Goal: Transaction & Acquisition: Purchase product/service

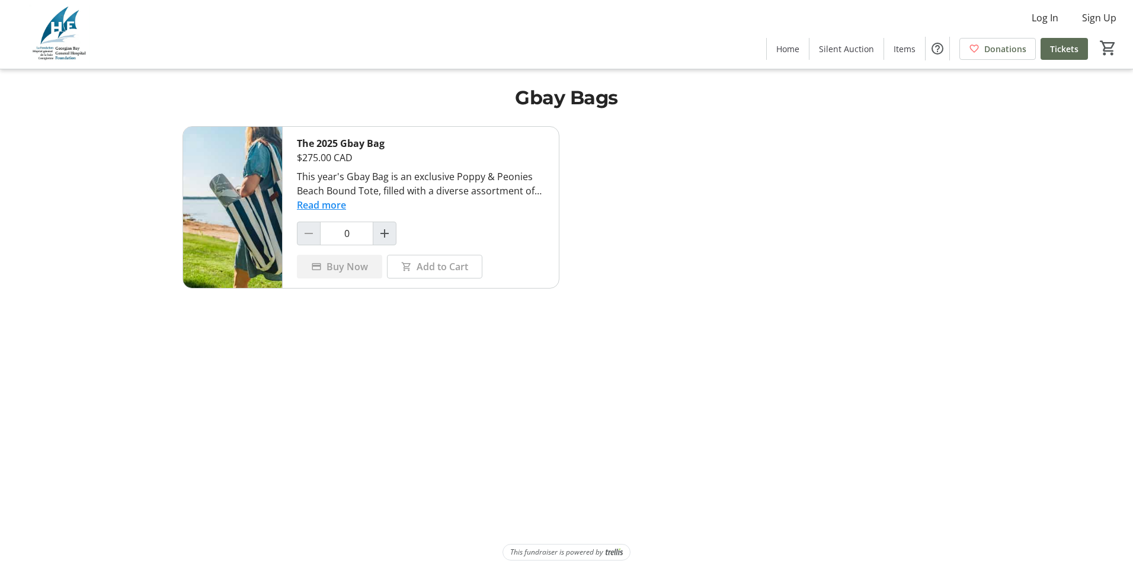
click at [331, 206] on button "Read more" at bounding box center [321, 205] width 49 height 14
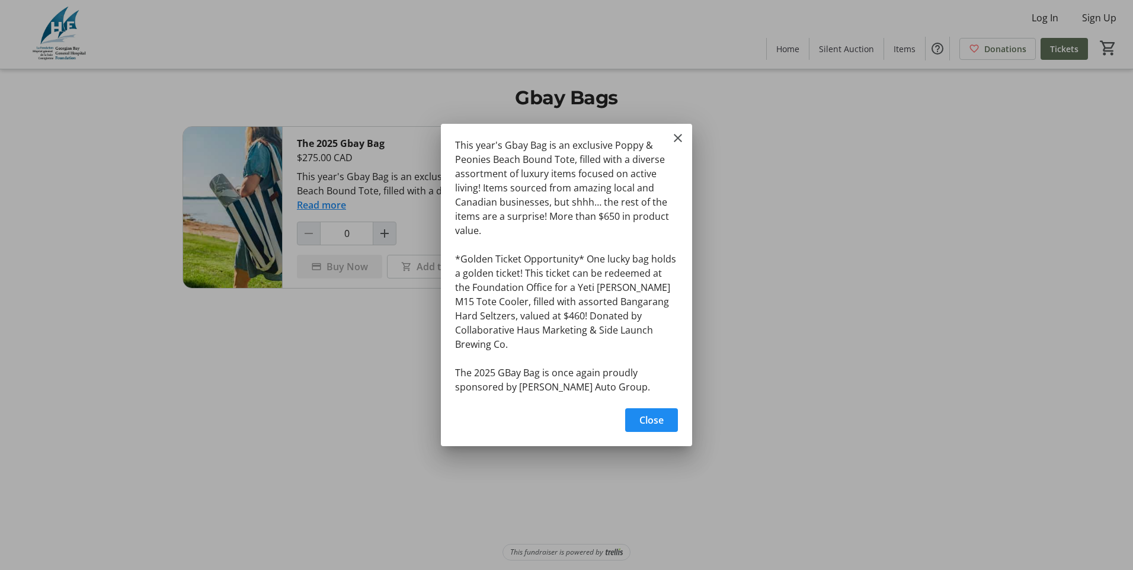
click at [349, 374] on div at bounding box center [566, 285] width 1133 height 570
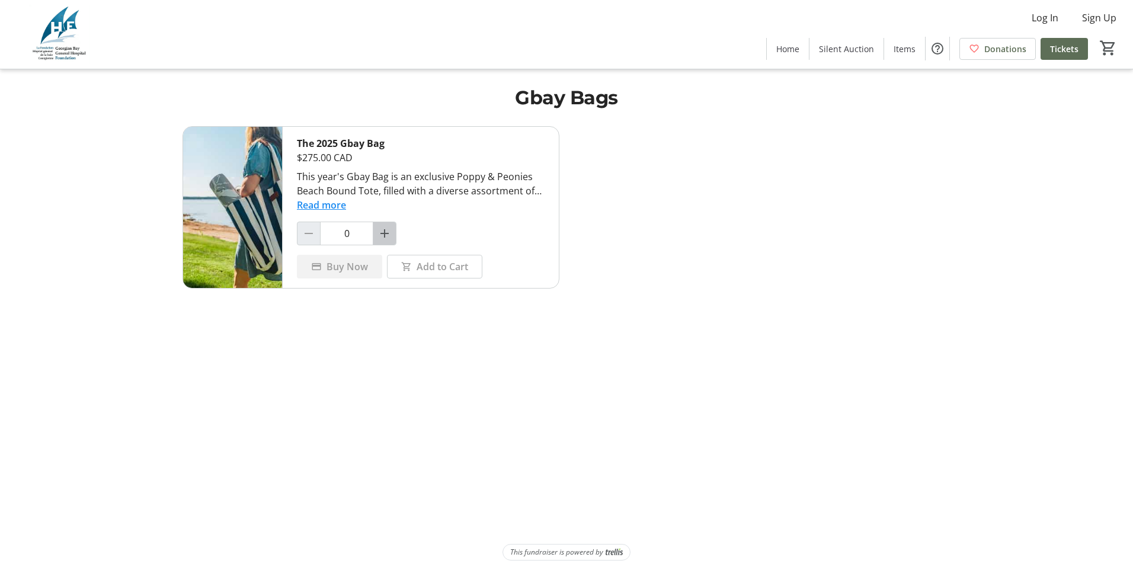
click at [383, 233] on mat-icon "Increment by one" at bounding box center [384, 233] width 14 height 14
type input "1"
click at [352, 269] on span "Buy Now" at bounding box center [346, 266] width 41 height 14
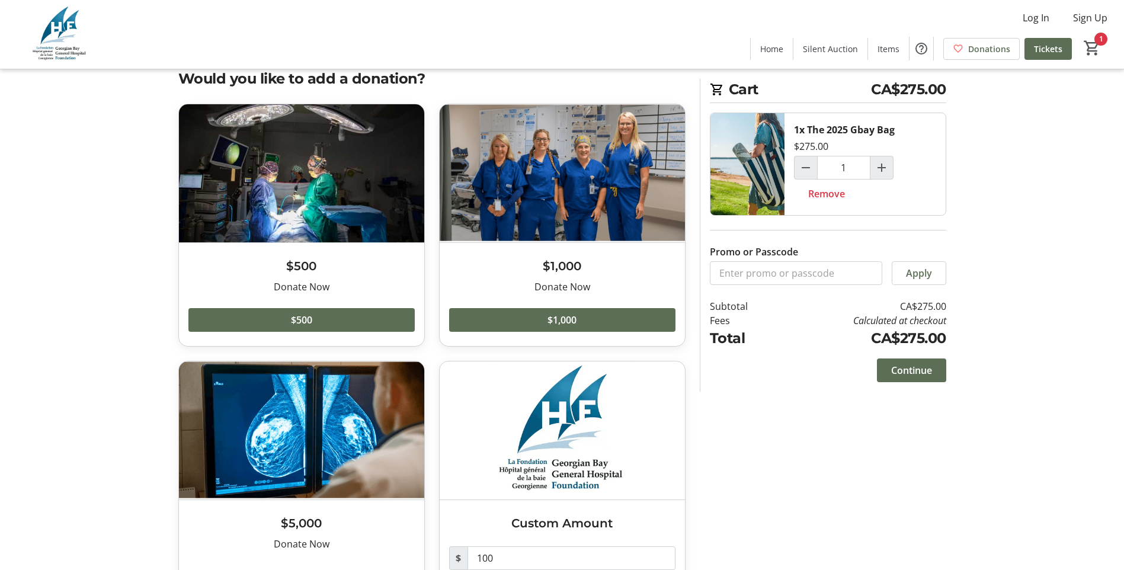
scroll to position [59, 0]
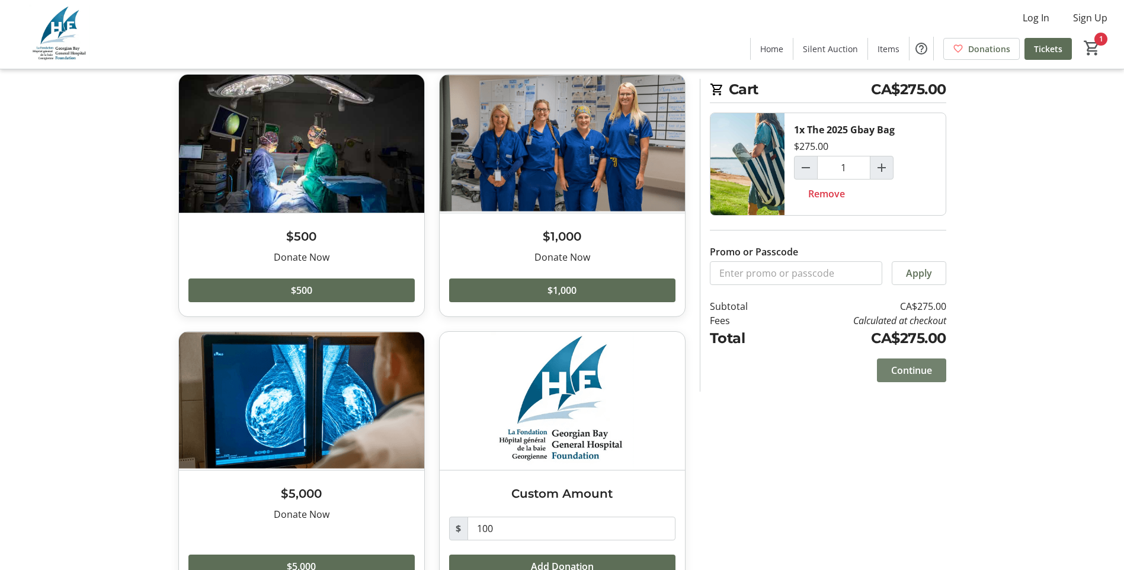
click at [914, 376] on span "Continue" at bounding box center [911, 370] width 41 height 14
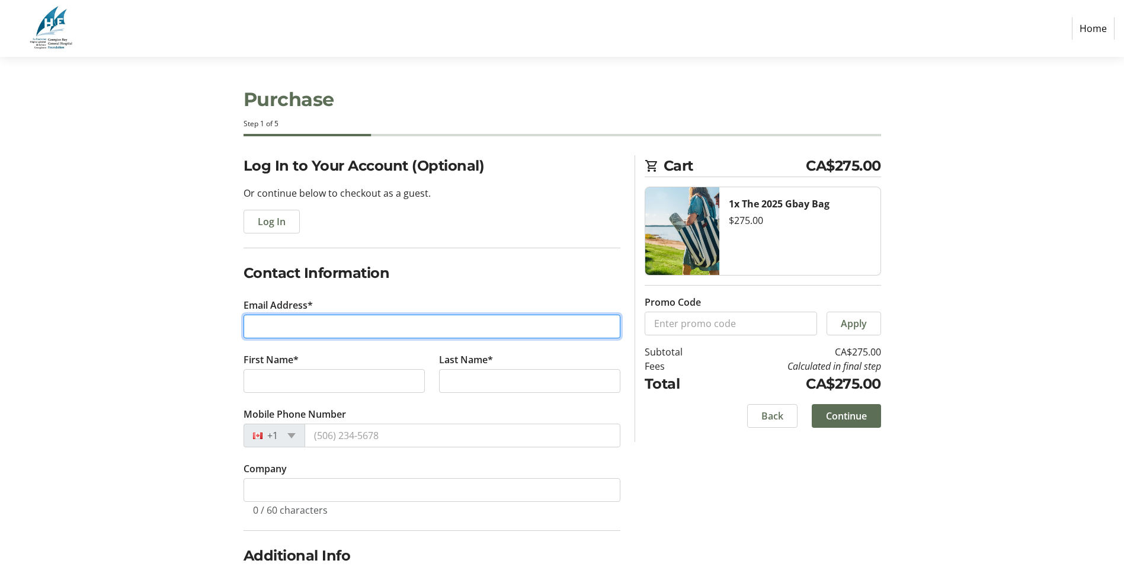
click at [334, 329] on input "Email Address*" at bounding box center [431, 327] width 377 height 24
type input "[EMAIL_ADDRESS][DOMAIN_NAME]"
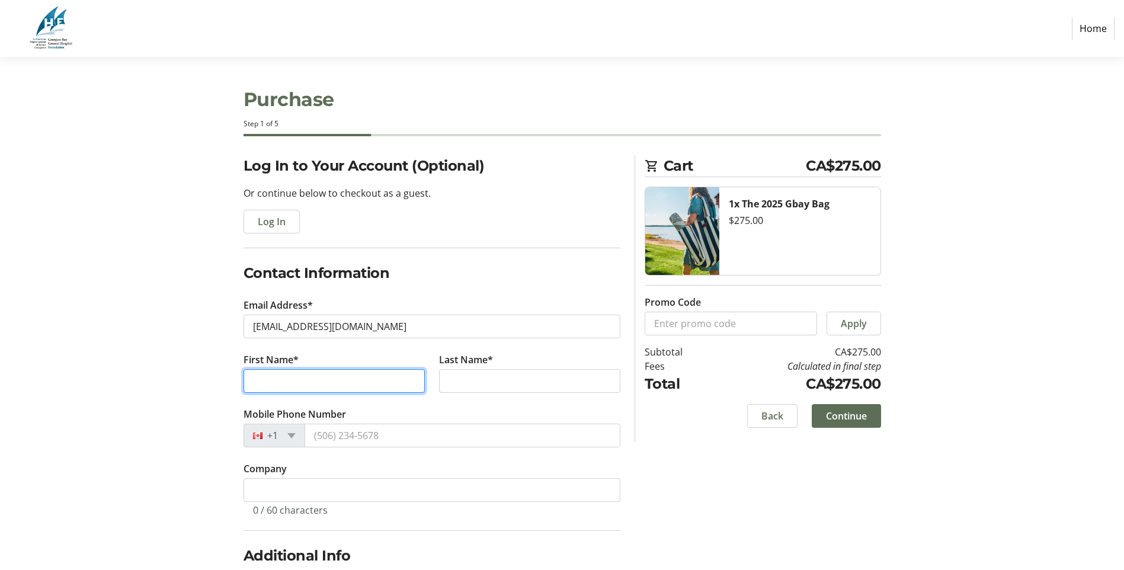
type input "[PERSON_NAME] [PERSON_NAME]"
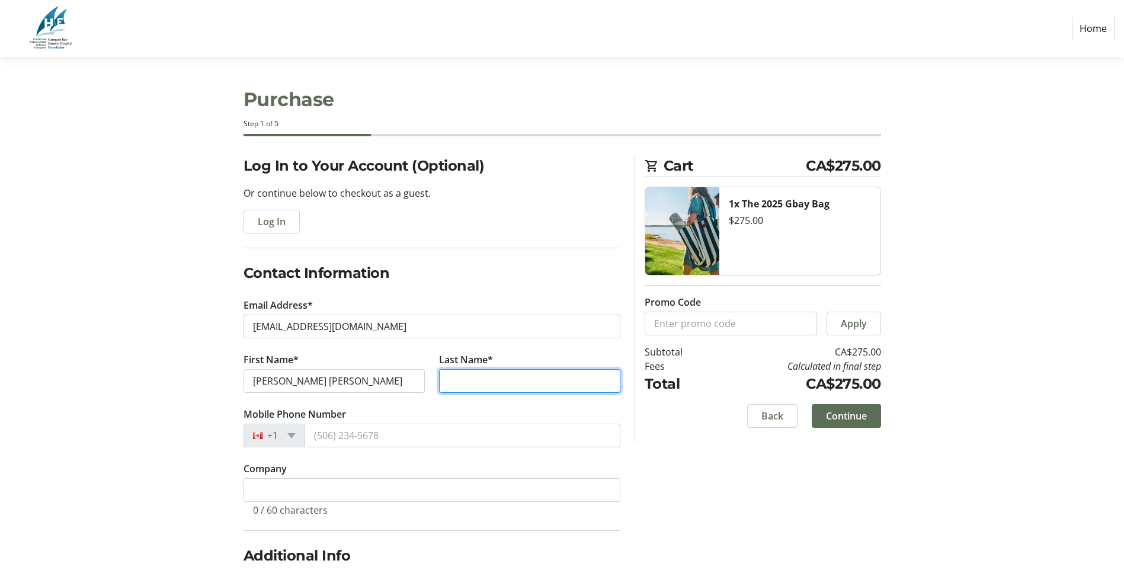
type input "Bell"
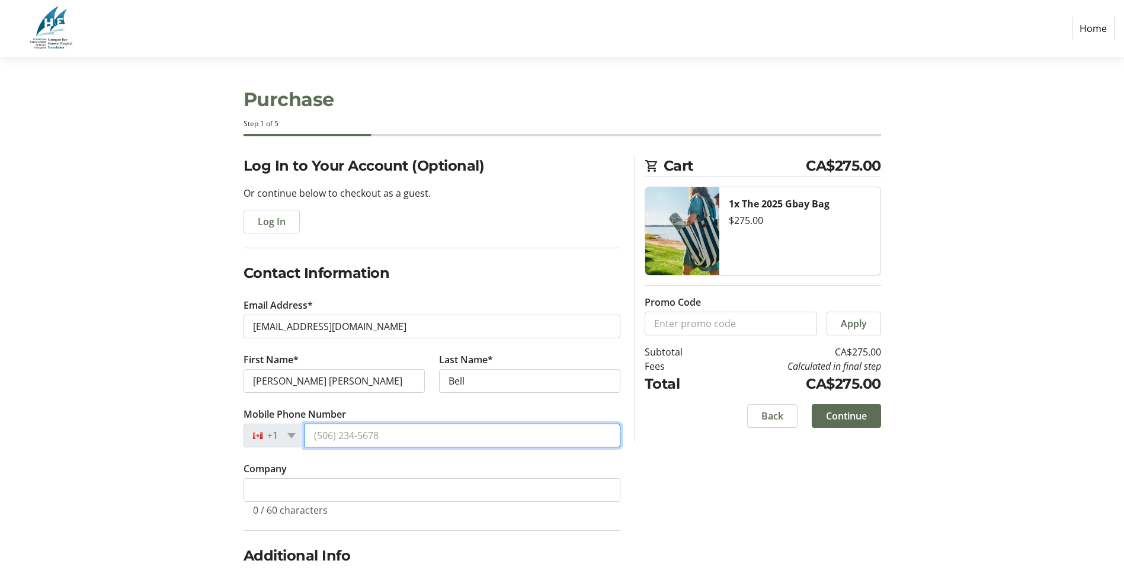
type input "[PHONE_NUMBER]"
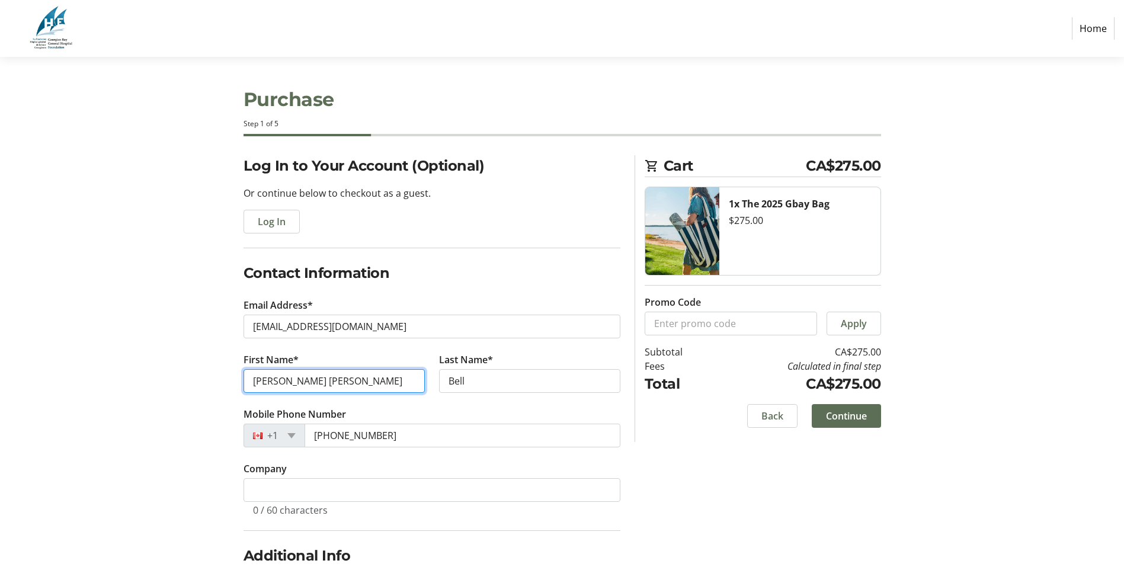
click at [271, 379] on input "[PERSON_NAME] [PERSON_NAME]" at bounding box center [333, 381] width 181 height 24
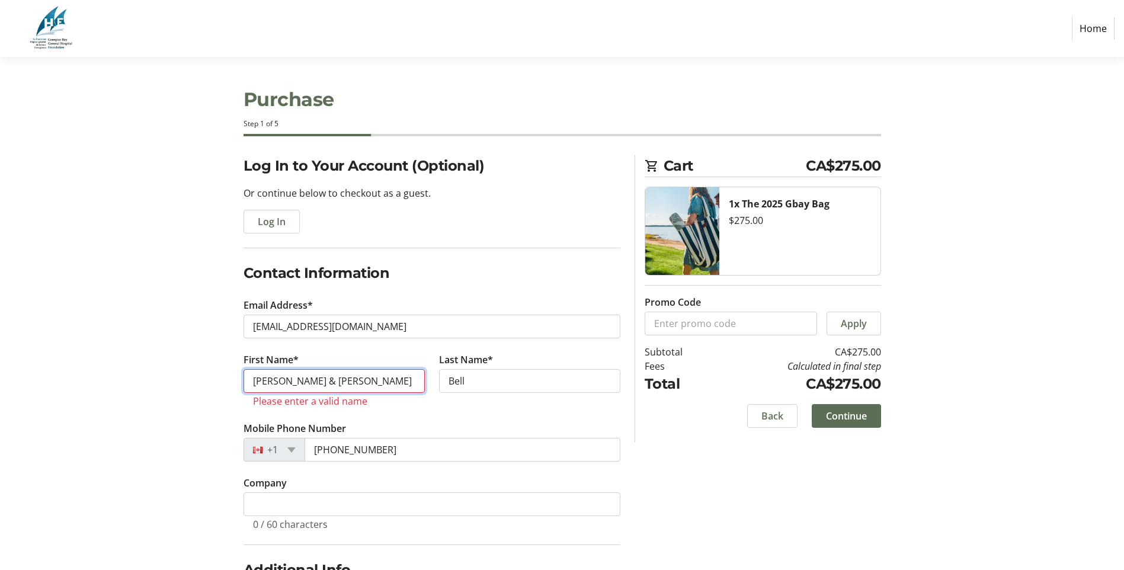
drag, startPoint x: 277, startPoint y: 380, endPoint x: 241, endPoint y: 377, distance: 36.3
click at [241, 377] on tr-form-field "First Name* [PERSON_NAME] & [PERSON_NAME] Please enter a valid name" at bounding box center [334, 386] width 196 height 69
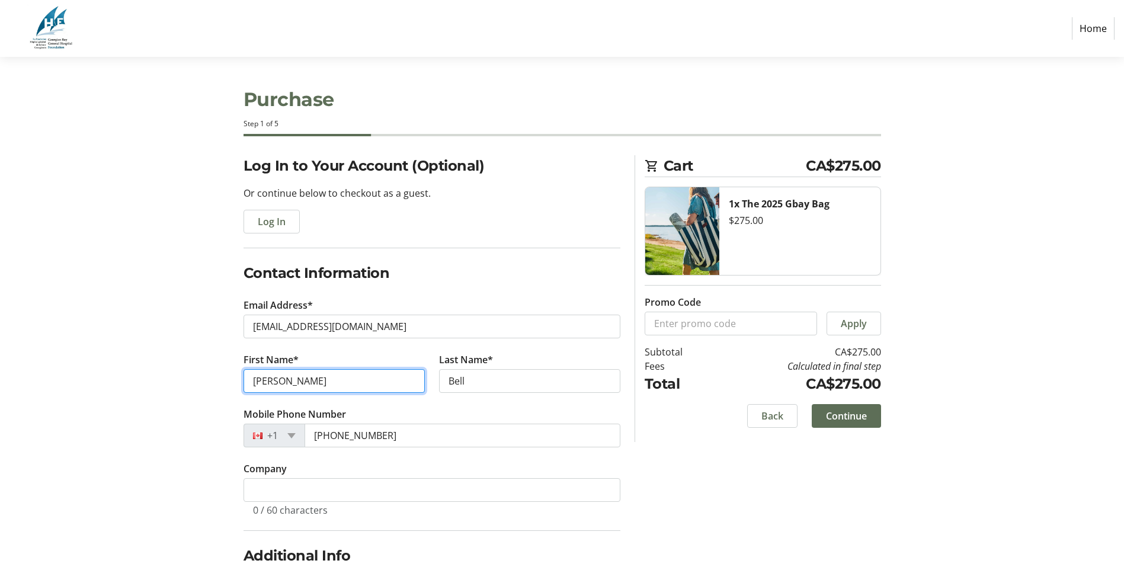
type input "[PERSON_NAME]"
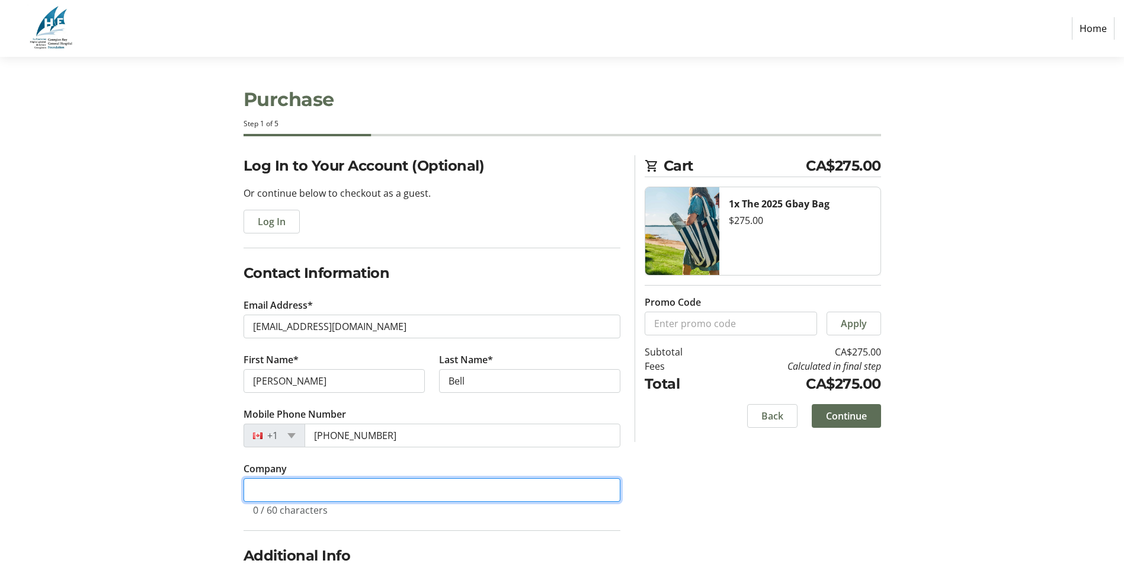
click at [344, 494] on input "Company" at bounding box center [431, 490] width 377 height 24
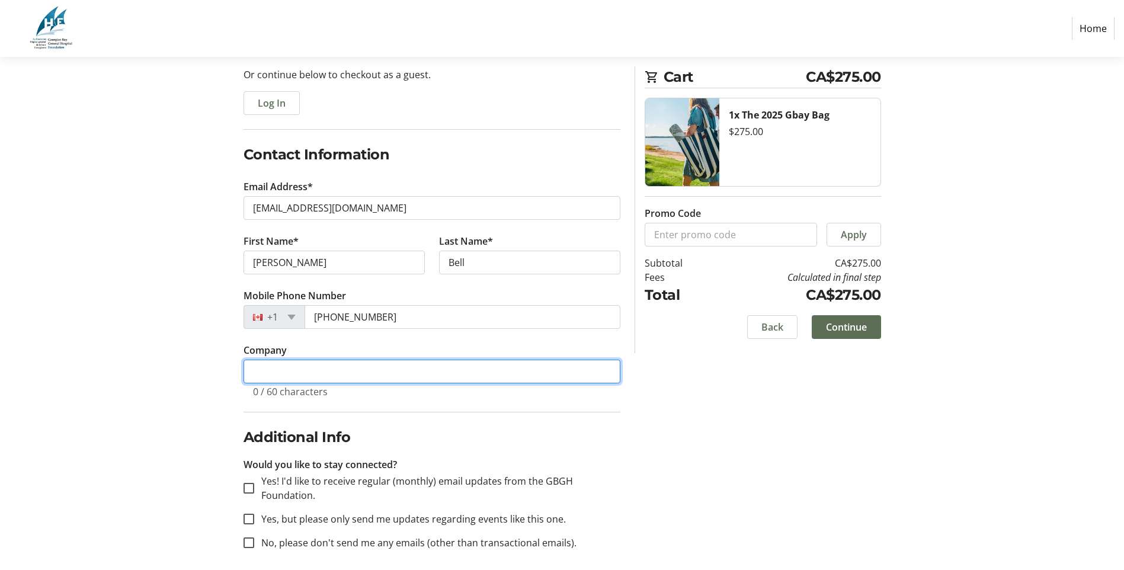
scroll to position [127, 0]
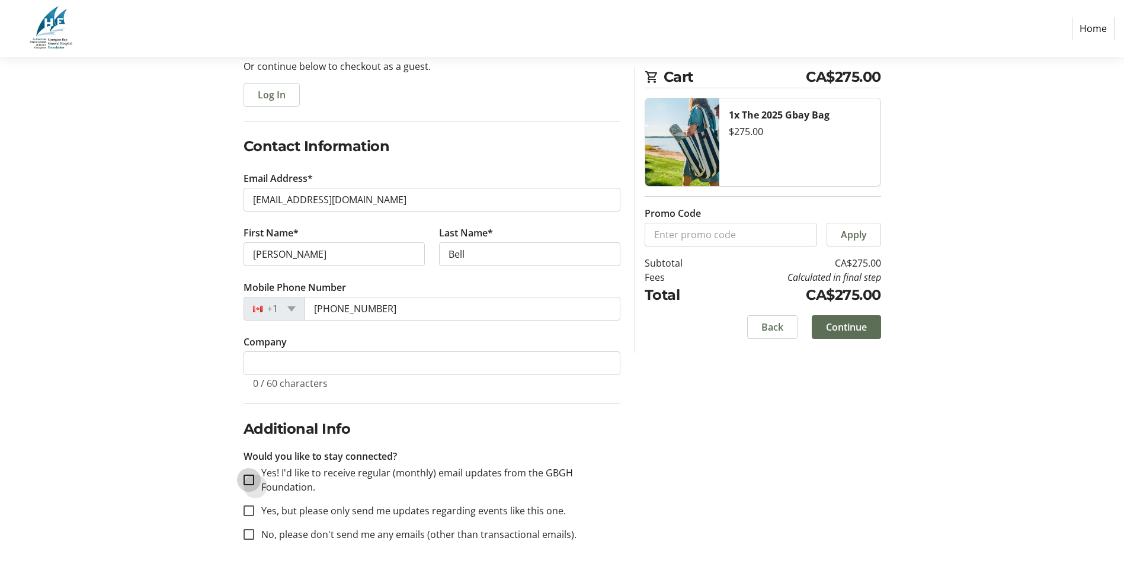
click at [246, 478] on input "Yes! I'd like to receive regular (monthly) email updates from the GBGH Foundati…" at bounding box center [248, 480] width 11 height 11
checkbox input "true"
click at [861, 328] on span "Continue" at bounding box center [846, 327] width 41 height 14
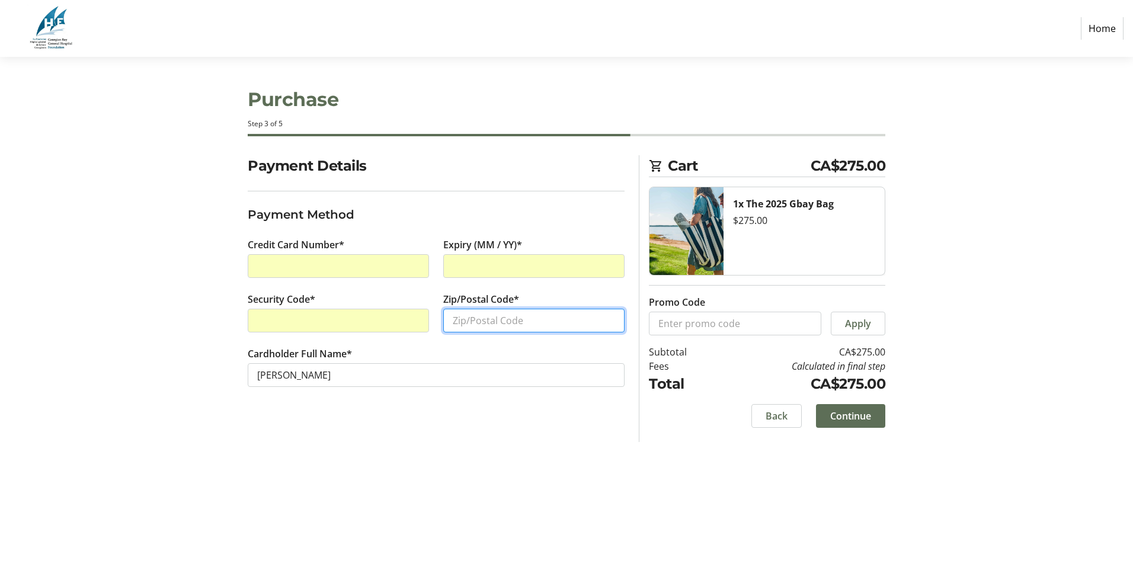
click at [465, 321] on input "Zip/Postal Code*" at bounding box center [533, 321] width 181 height 24
type input "L4R 1M6"
click at [857, 418] on span "Continue" at bounding box center [850, 416] width 41 height 14
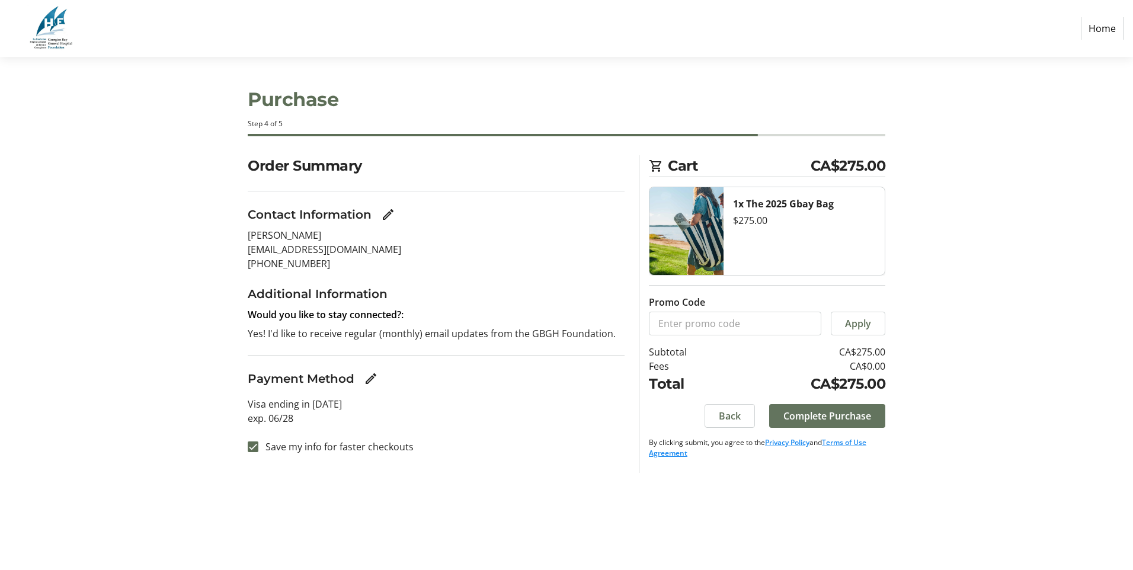
click at [794, 420] on span "Complete Purchase" at bounding box center [827, 416] width 88 height 14
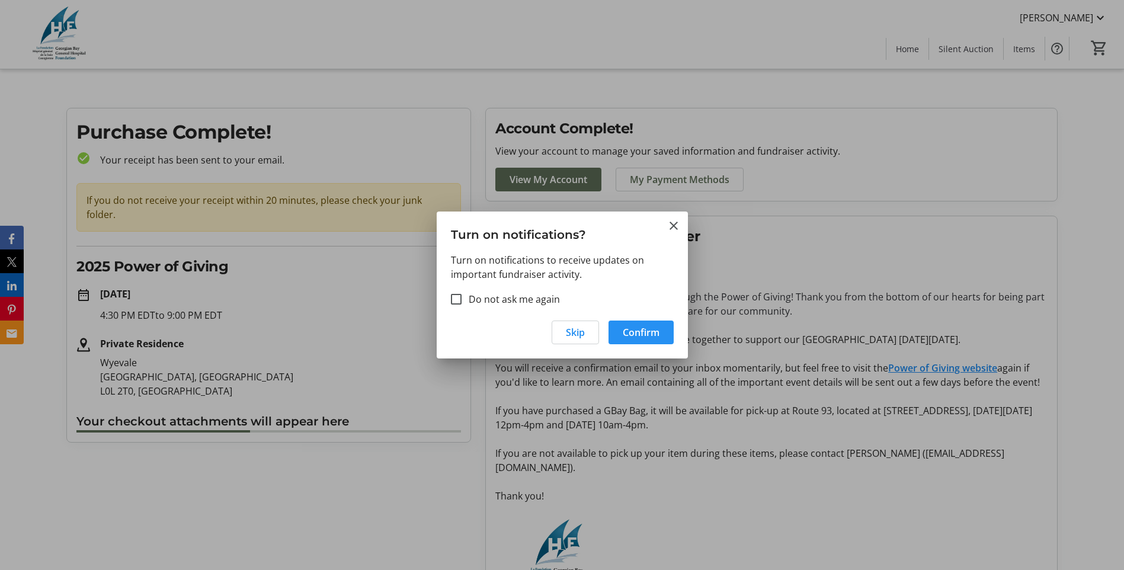
click at [644, 336] on span "Confirm" at bounding box center [641, 332] width 37 height 14
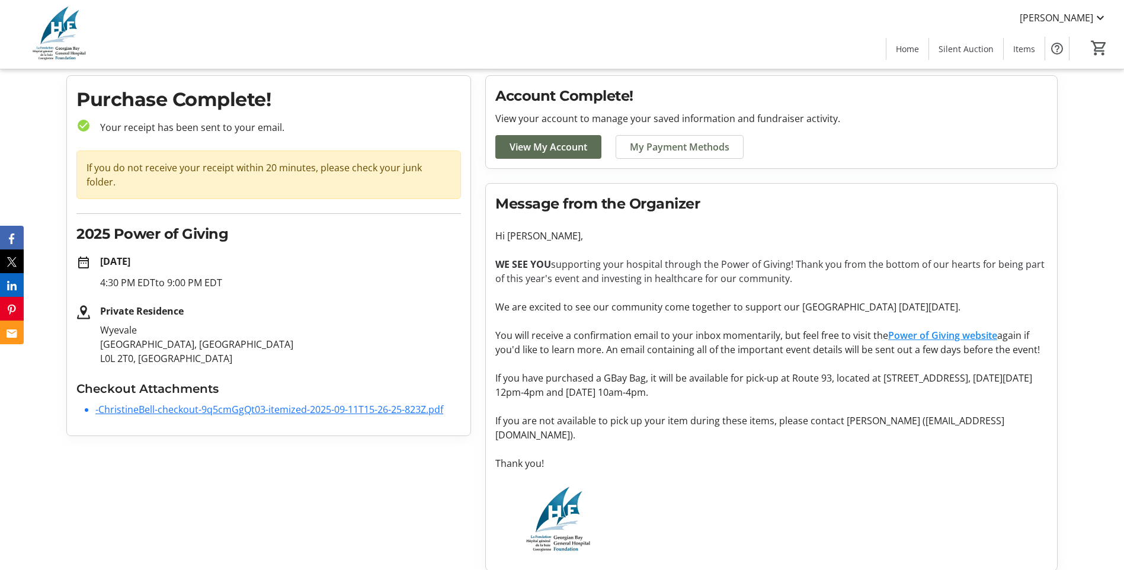
scroll to position [57, 0]
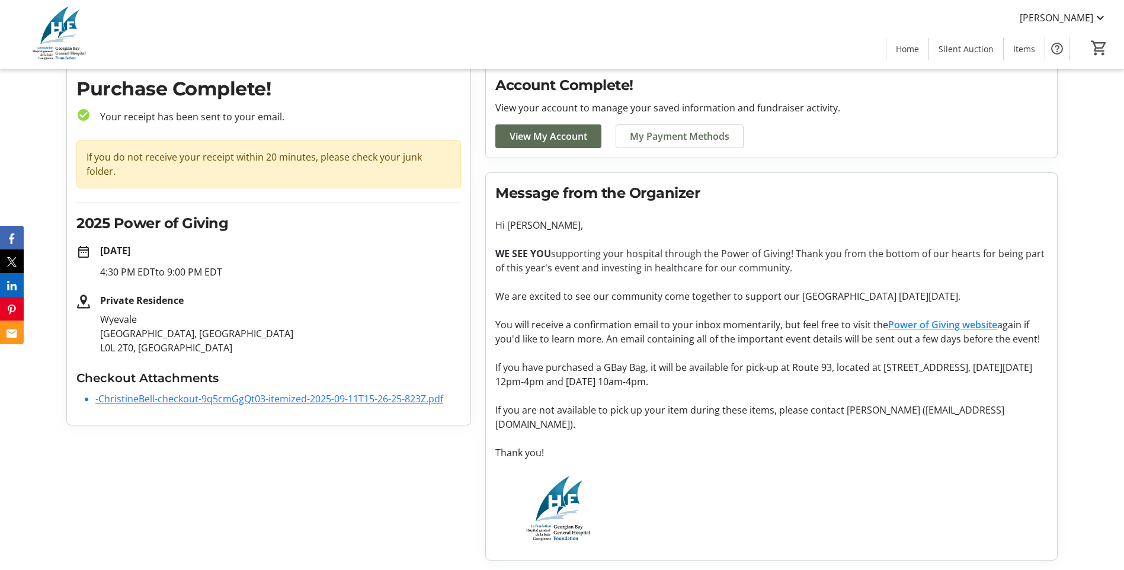
click at [671, 436] on p at bounding box center [771, 438] width 552 height 14
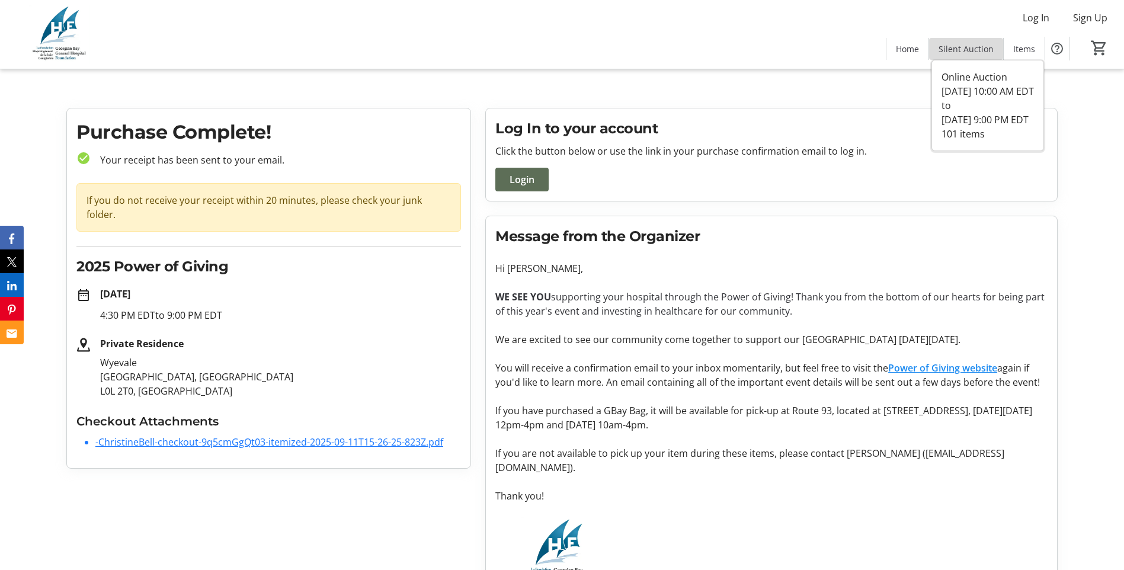
click at [969, 49] on span "Silent Auction" at bounding box center [965, 49] width 55 height 12
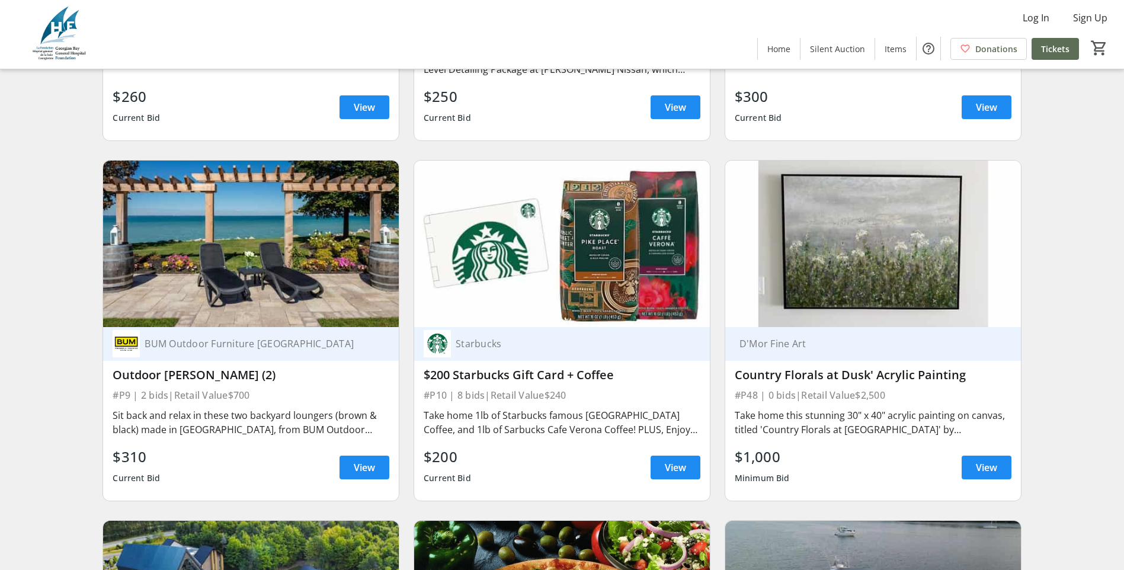
scroll to position [1540, 0]
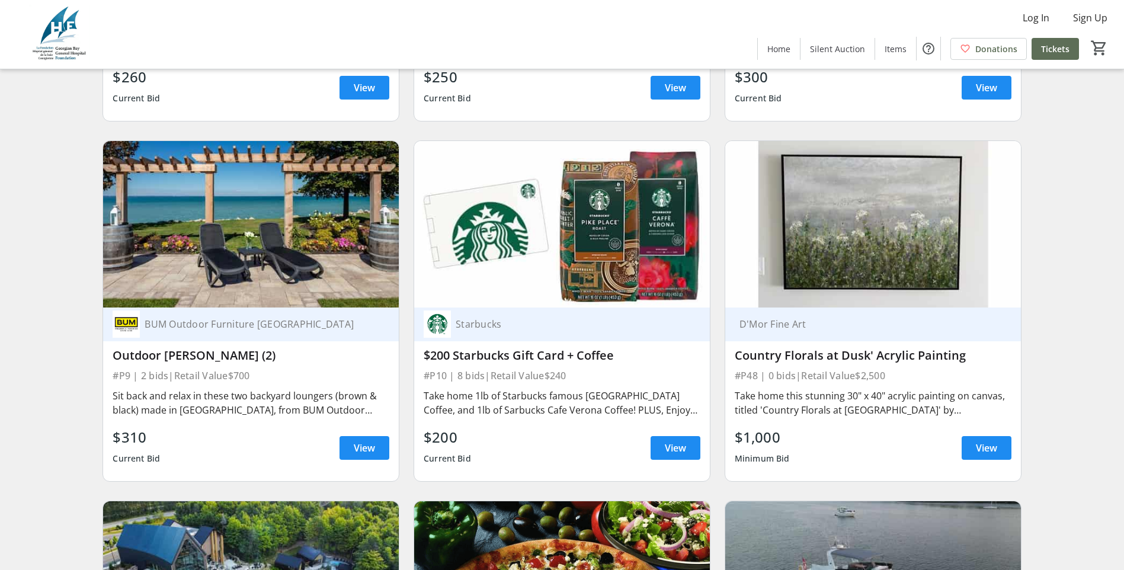
click at [245, 258] on img at bounding box center [251, 224] width 296 height 166
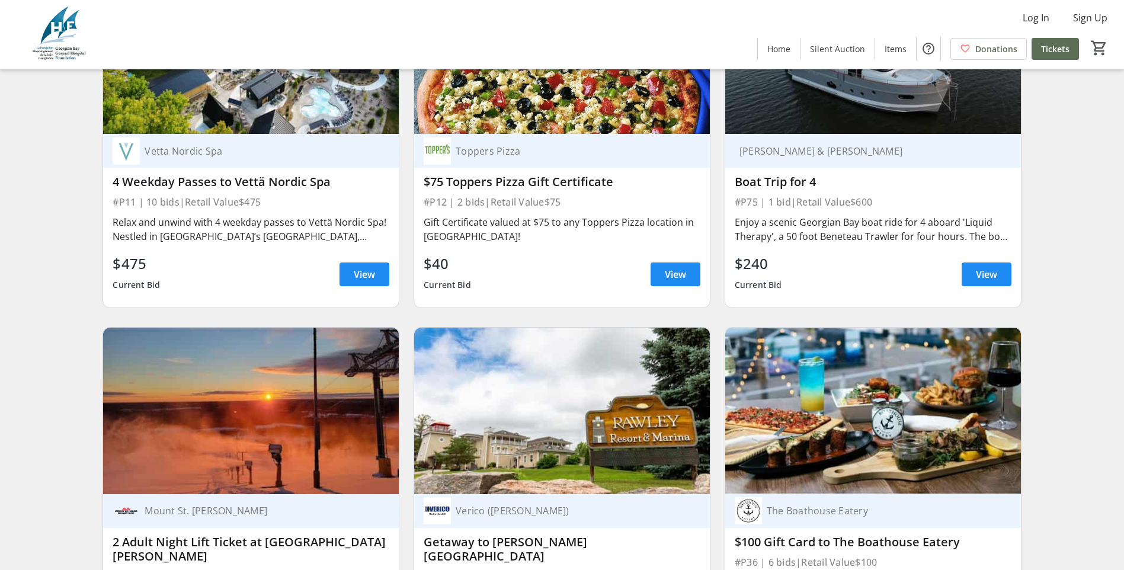
scroll to position [2133, 0]
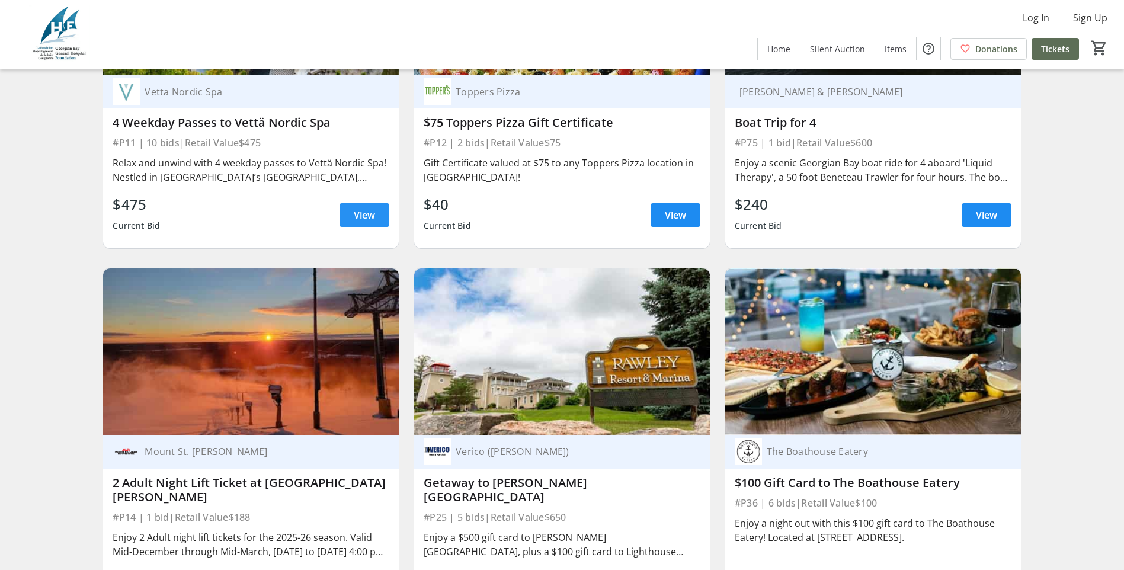
click at [361, 229] on span at bounding box center [364, 215] width 50 height 28
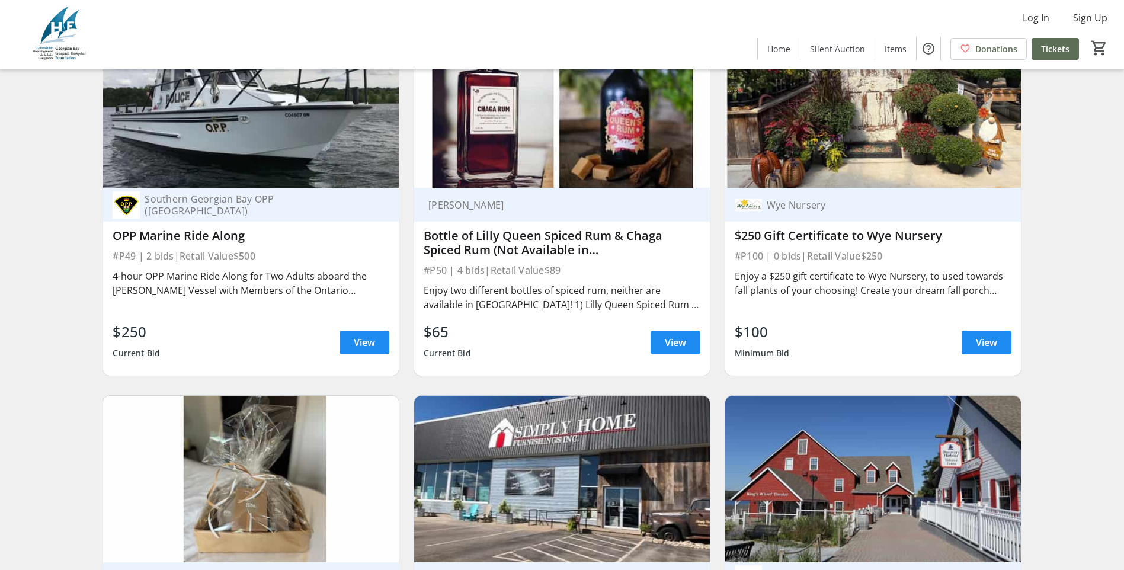
scroll to position [8649, 0]
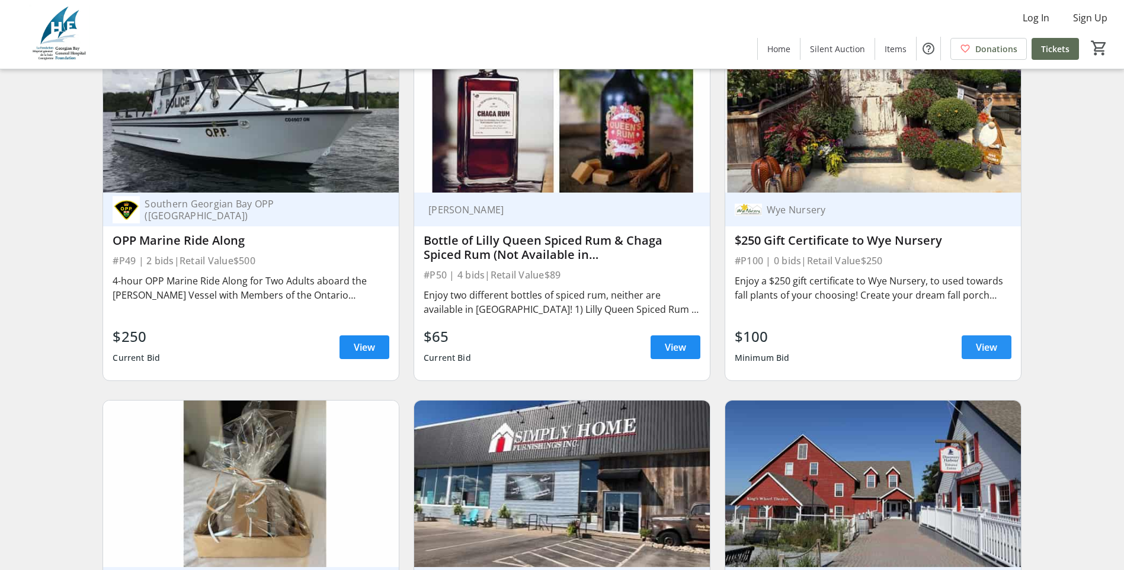
click at [988, 344] on span "View" at bounding box center [986, 347] width 21 height 14
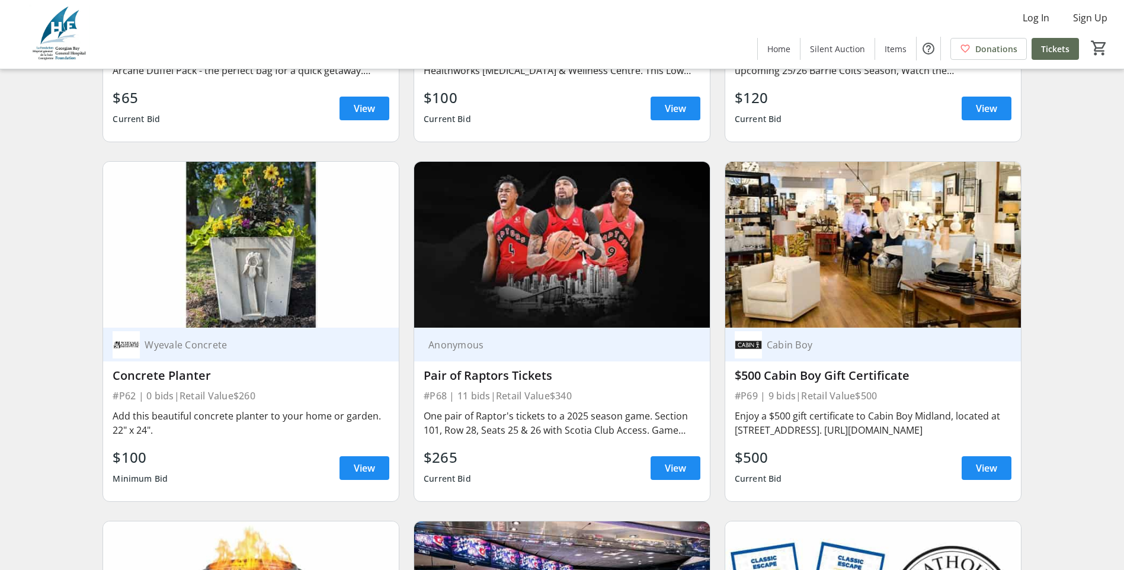
scroll to position [9775, 0]
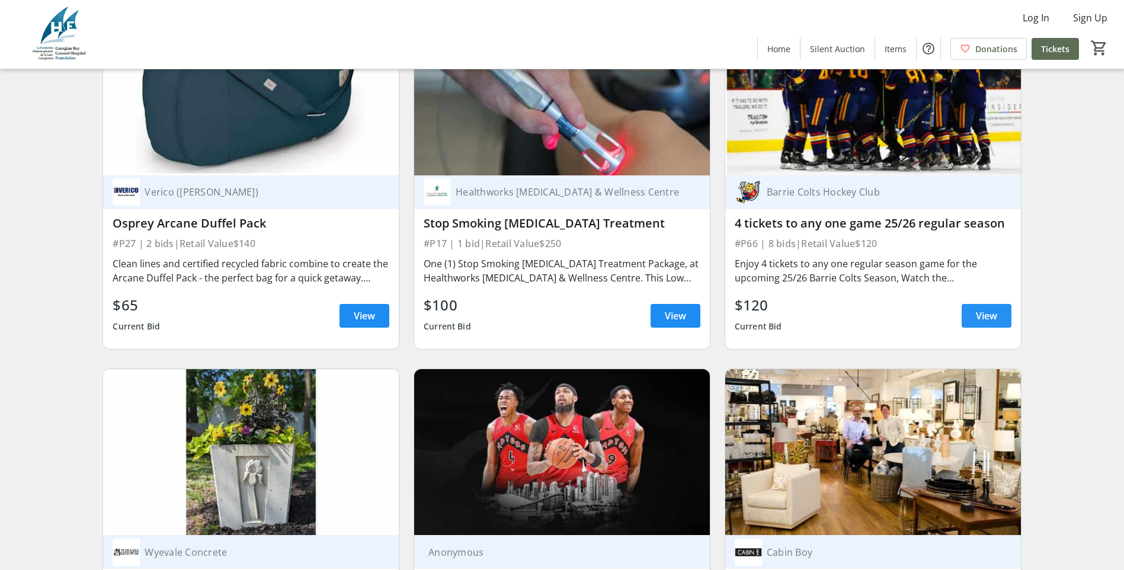
click at [976, 309] on span "View" at bounding box center [986, 316] width 21 height 14
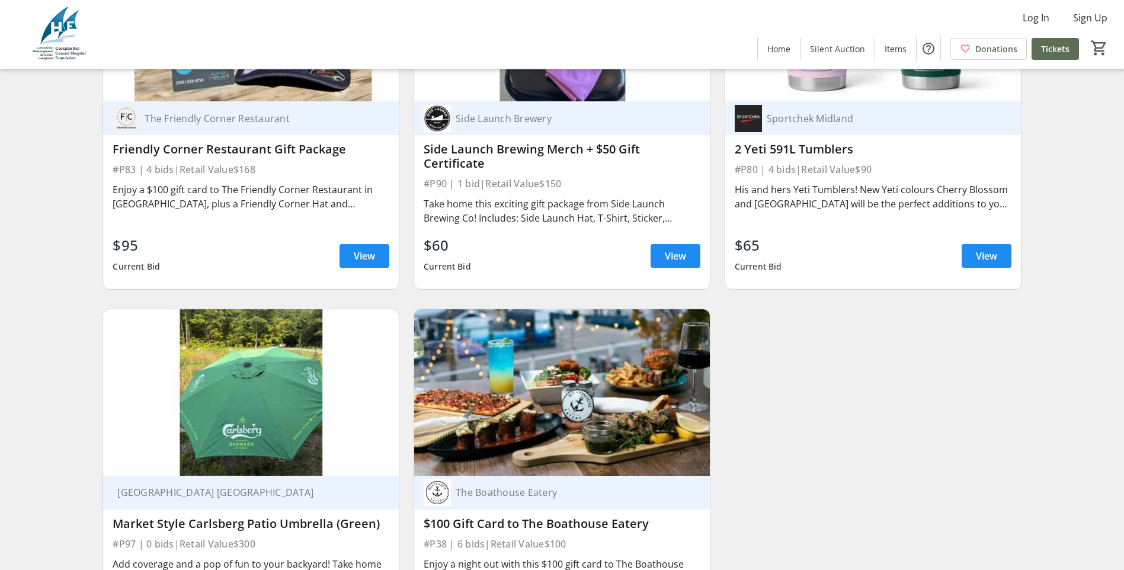
scroll to position [12147, 0]
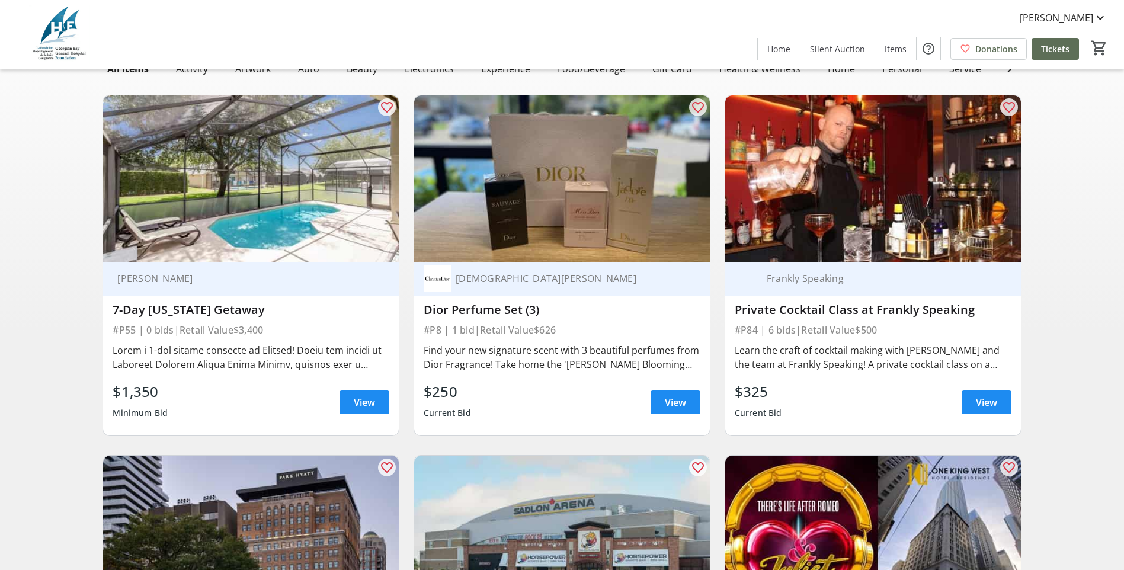
scroll to position [118, 0]
click at [987, 408] on span "View" at bounding box center [986, 402] width 21 height 14
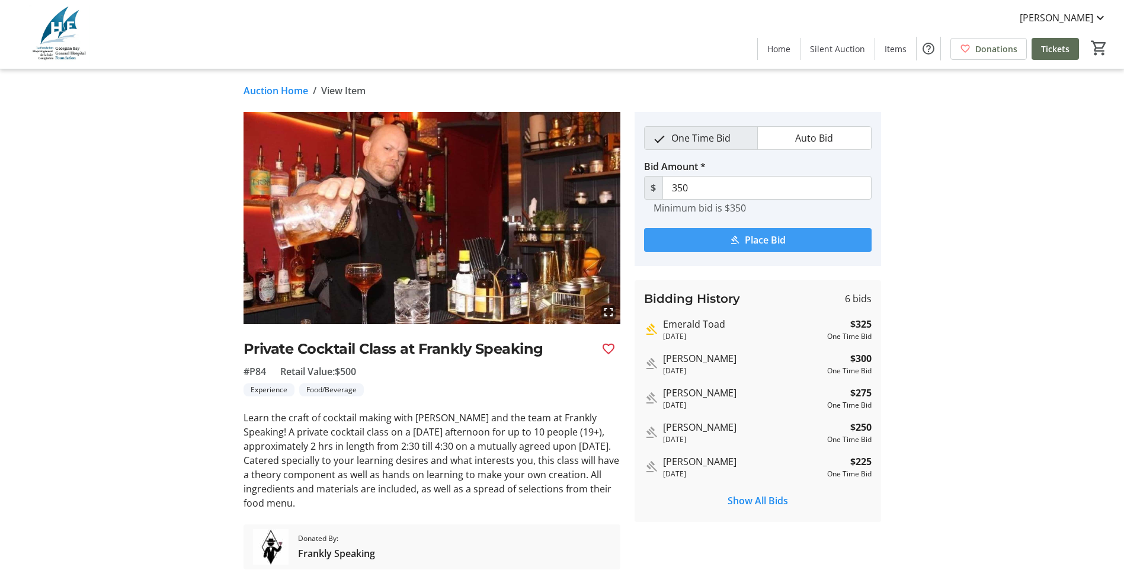
click at [767, 241] on span "Place Bid" at bounding box center [765, 240] width 41 height 14
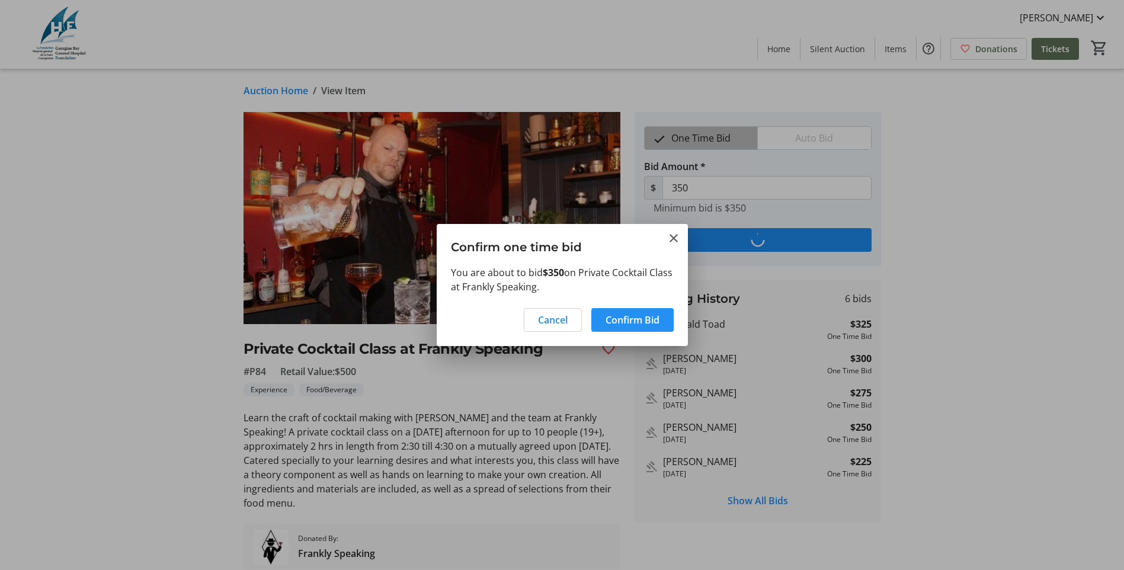
click at [635, 322] on span "Confirm Bid" at bounding box center [632, 320] width 54 height 14
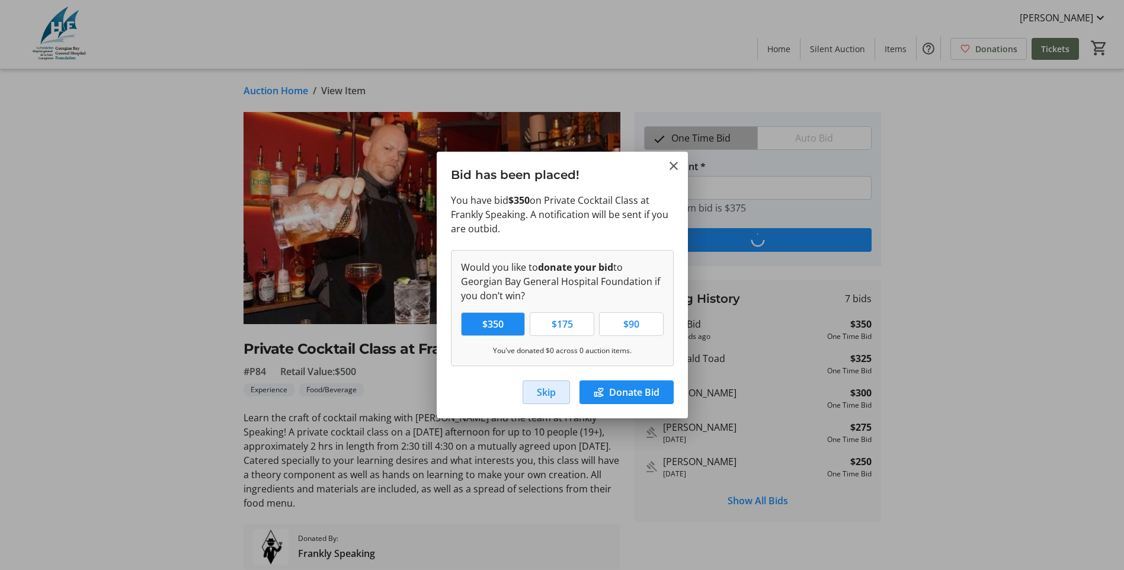
click at [537, 394] on span "Skip" at bounding box center [546, 392] width 19 height 14
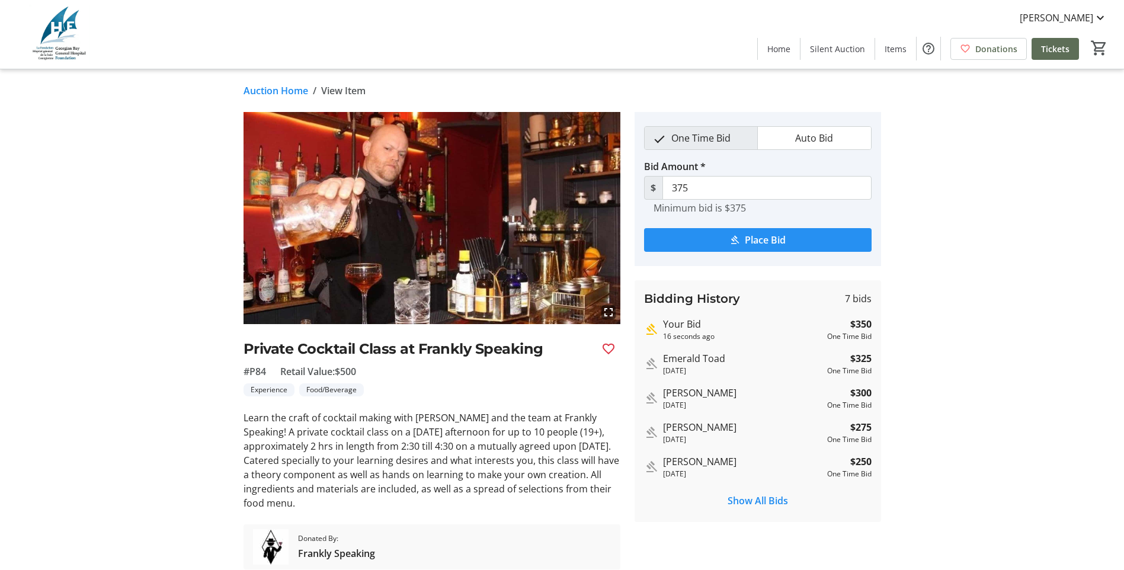
click at [770, 242] on span "Place Bid" at bounding box center [765, 240] width 41 height 14
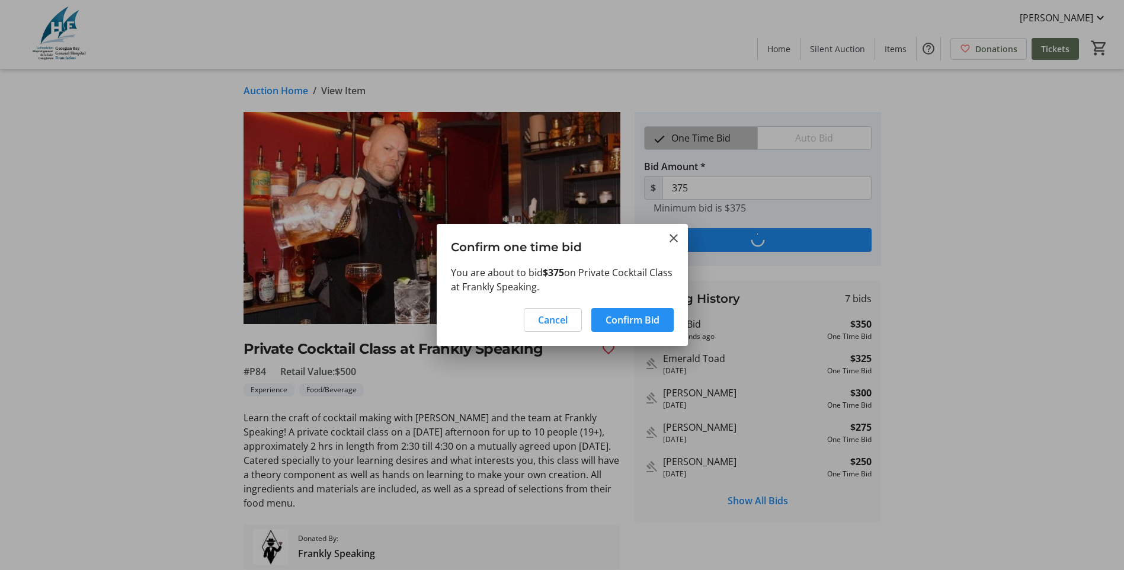
click at [616, 315] on span "Confirm Bid" at bounding box center [632, 320] width 54 height 14
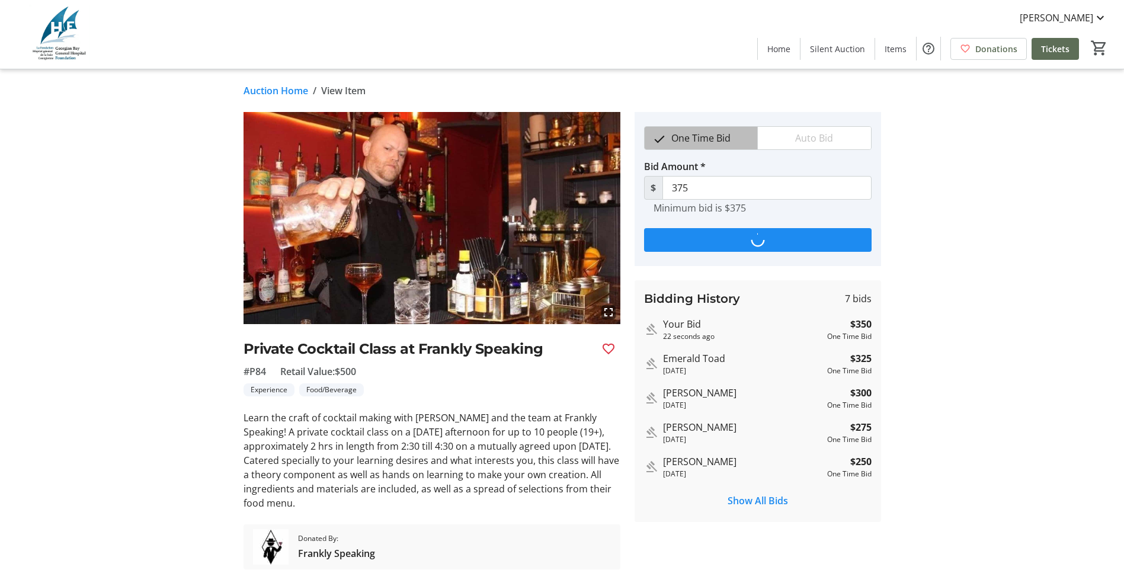
type input "400"
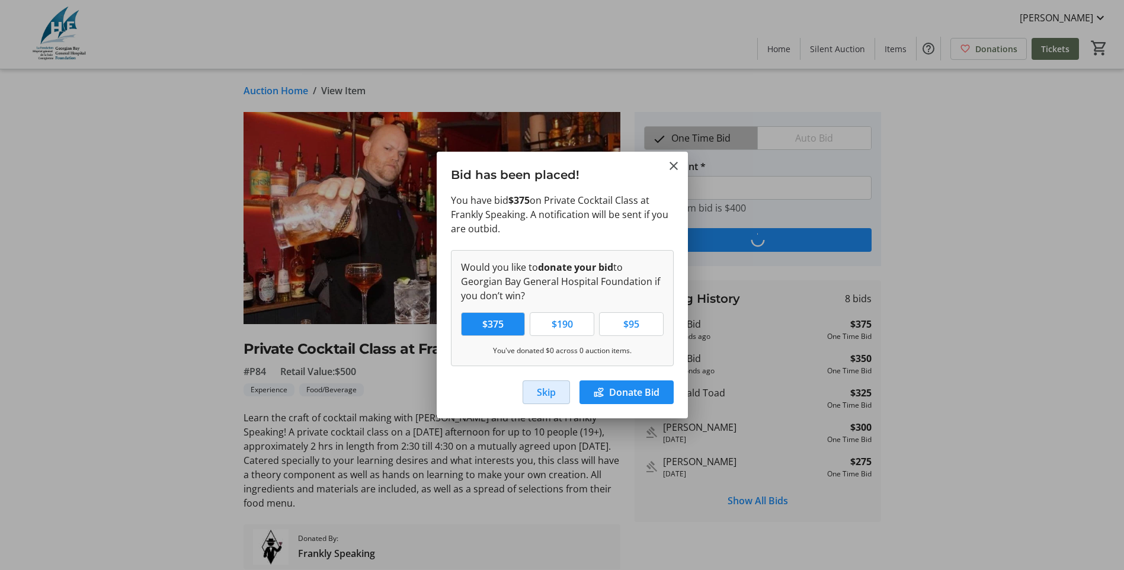
click at [552, 389] on span "Skip" at bounding box center [546, 392] width 19 height 14
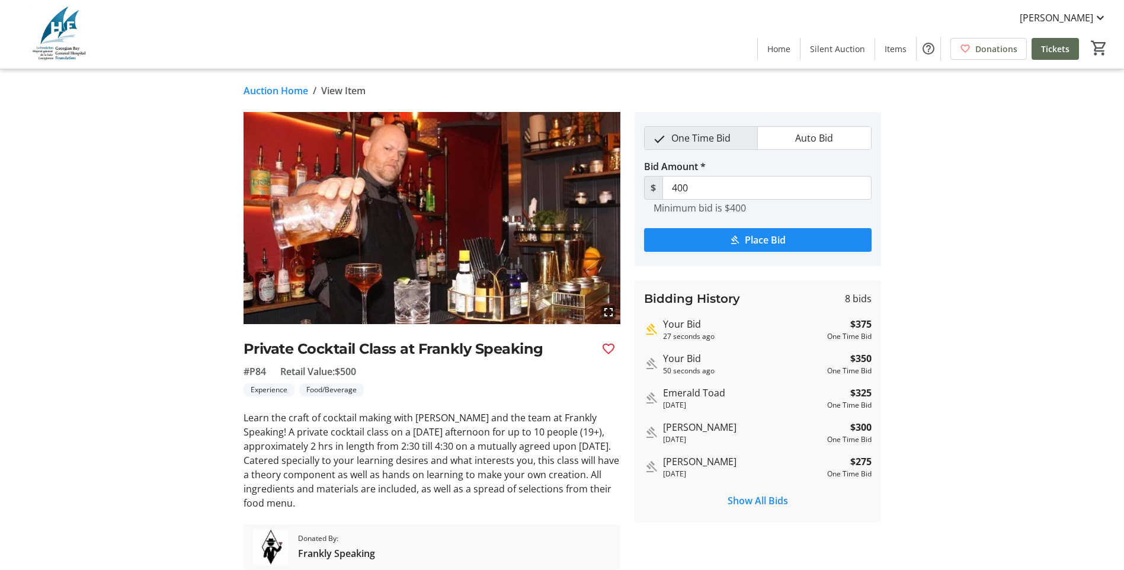
click at [1106, 251] on tr-auction-item-details-ui "Auction Home / View Item fullscreen Private Cocktail Class at Frankly Speaking …" at bounding box center [562, 341] width 1124 height 545
click at [1081, 17] on span "[PERSON_NAME]" at bounding box center [1056, 18] width 73 height 14
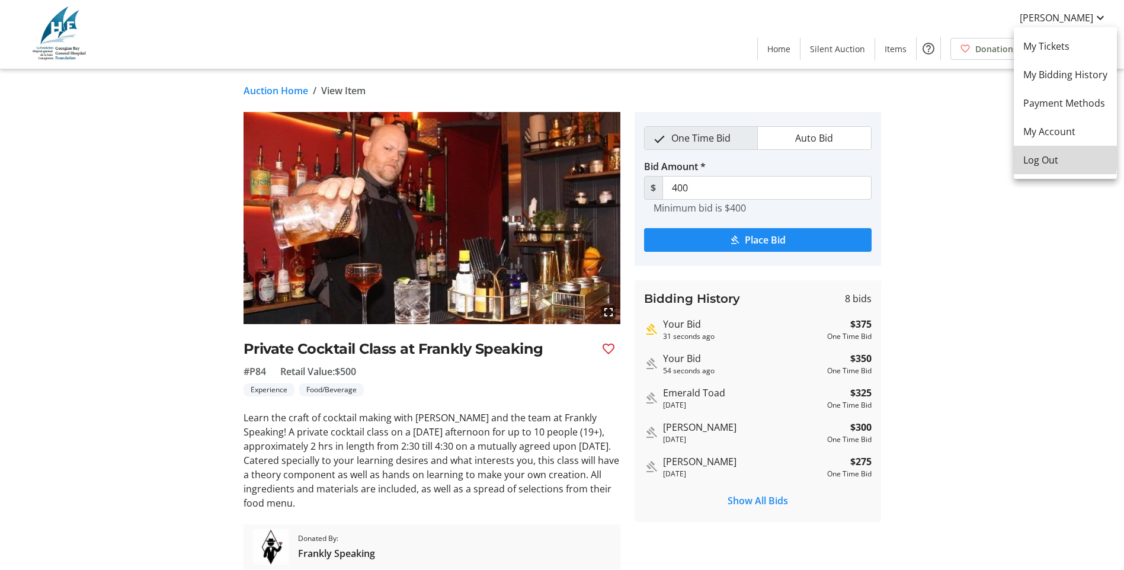
click at [1032, 158] on span "Log Out" at bounding box center [1065, 160] width 84 height 14
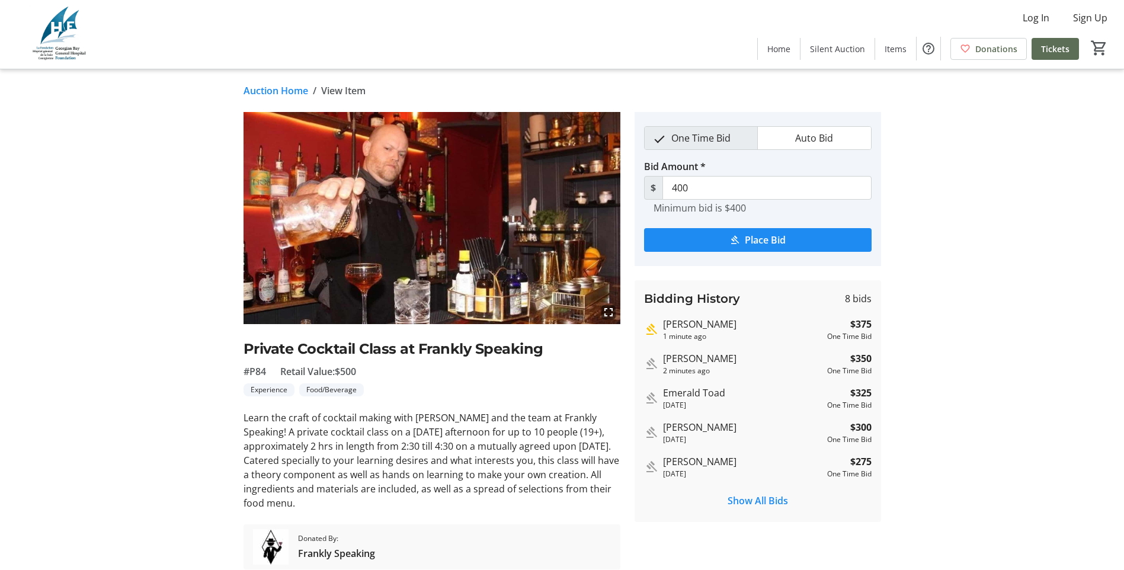
click at [1036, 239] on tr-auction-item-details-ui "Auction Home / View Item fullscreen Private Cocktail Class at Frankly Speaking …" at bounding box center [562, 341] width 1124 height 545
